Goal: Task Accomplishment & Management: Use online tool/utility

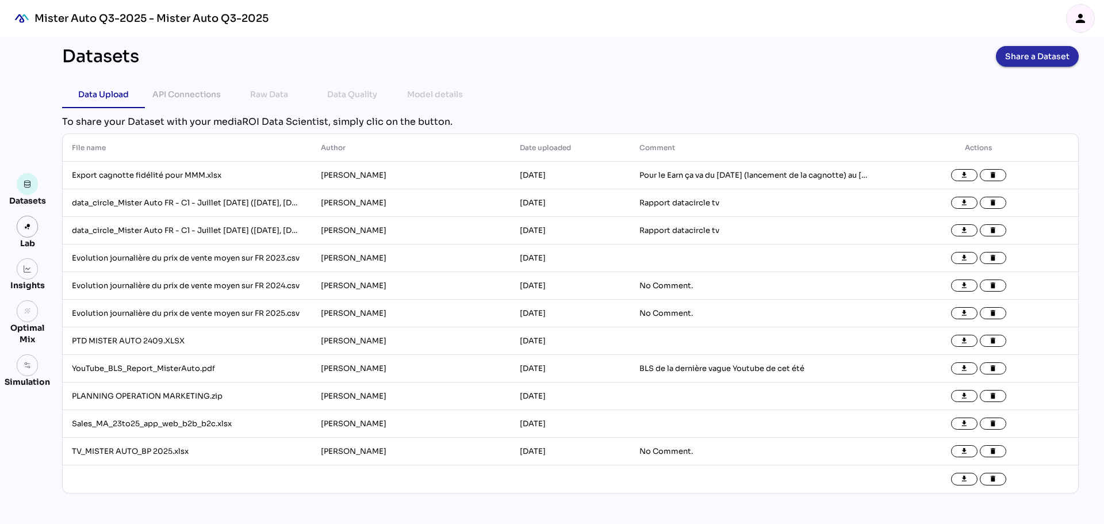
click at [1037, 64] on button "Share a Dataset" at bounding box center [1037, 56] width 83 height 21
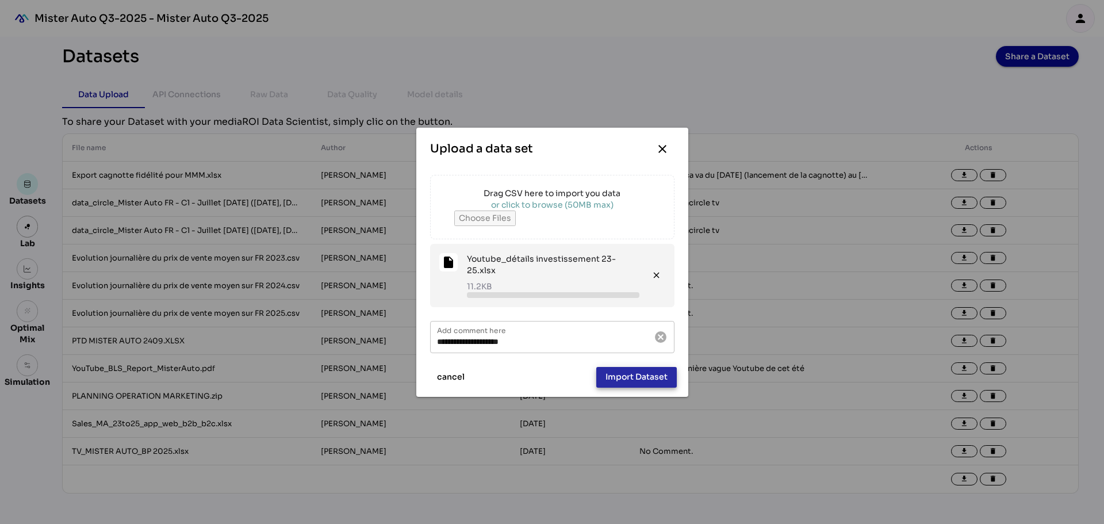
click at [637, 380] on span "Import Dataset" at bounding box center [637, 377] width 62 height 14
